Goal: Information Seeking & Learning: Check status

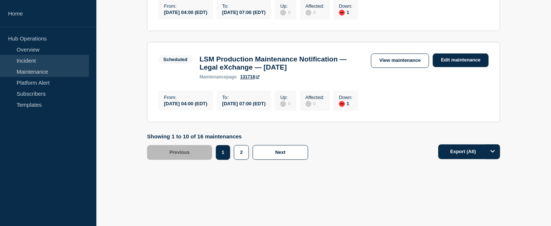
click at [34, 60] on link "Incident" at bounding box center [44, 60] width 89 height 11
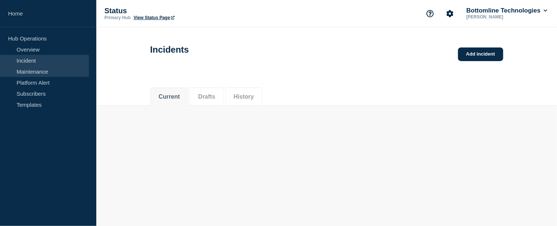
click at [35, 74] on link "Maintenance" at bounding box center [44, 71] width 89 height 11
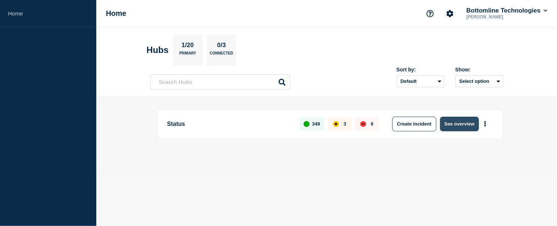
click at [456, 126] on button "See overview" at bounding box center [459, 124] width 39 height 15
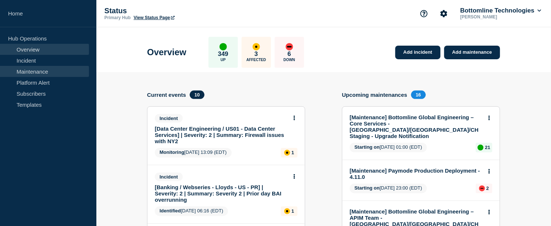
click at [35, 72] on link "Maintenance" at bounding box center [44, 71] width 89 height 11
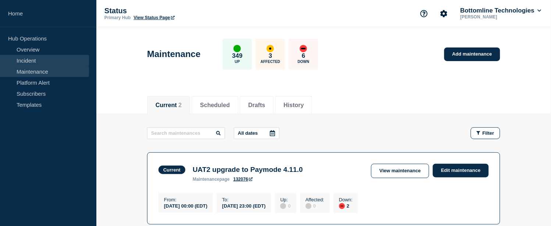
click at [37, 61] on link "Incident" at bounding box center [44, 60] width 89 height 11
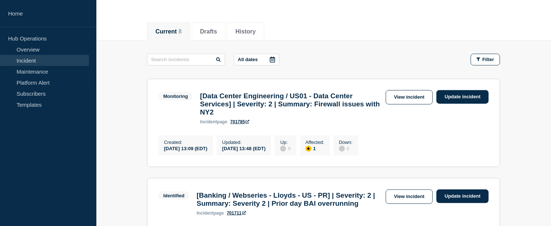
scroll to position [79, 0]
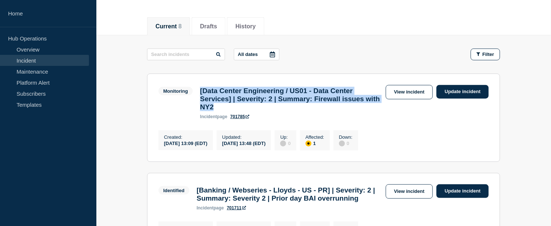
drag, startPoint x: 261, startPoint y: 112, endPoint x: 201, endPoint y: 90, distance: 63.9
click at [201, 90] on h3 "[Data Center Engineering / US01 - Data Center Services] | Severity: 2 | Summary…" at bounding box center [291, 99] width 182 height 24
copy h3 "[Data Center Engineering / US01 - Data Center Services] | Severity: 2 | Summary…"
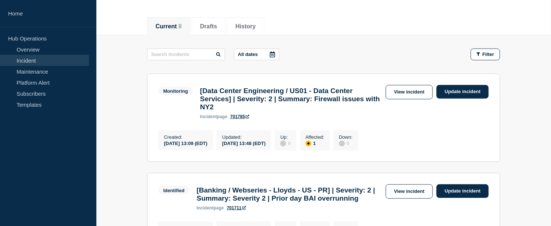
click at [237, 124] on section "Monitoring [Data Center Engineering / US01 - Data Center Services] | Severity: …" at bounding box center [323, 118] width 353 height 88
click at [239, 119] on link "701785" at bounding box center [239, 116] width 19 height 5
